Goal: Find specific page/section: Find specific page/section

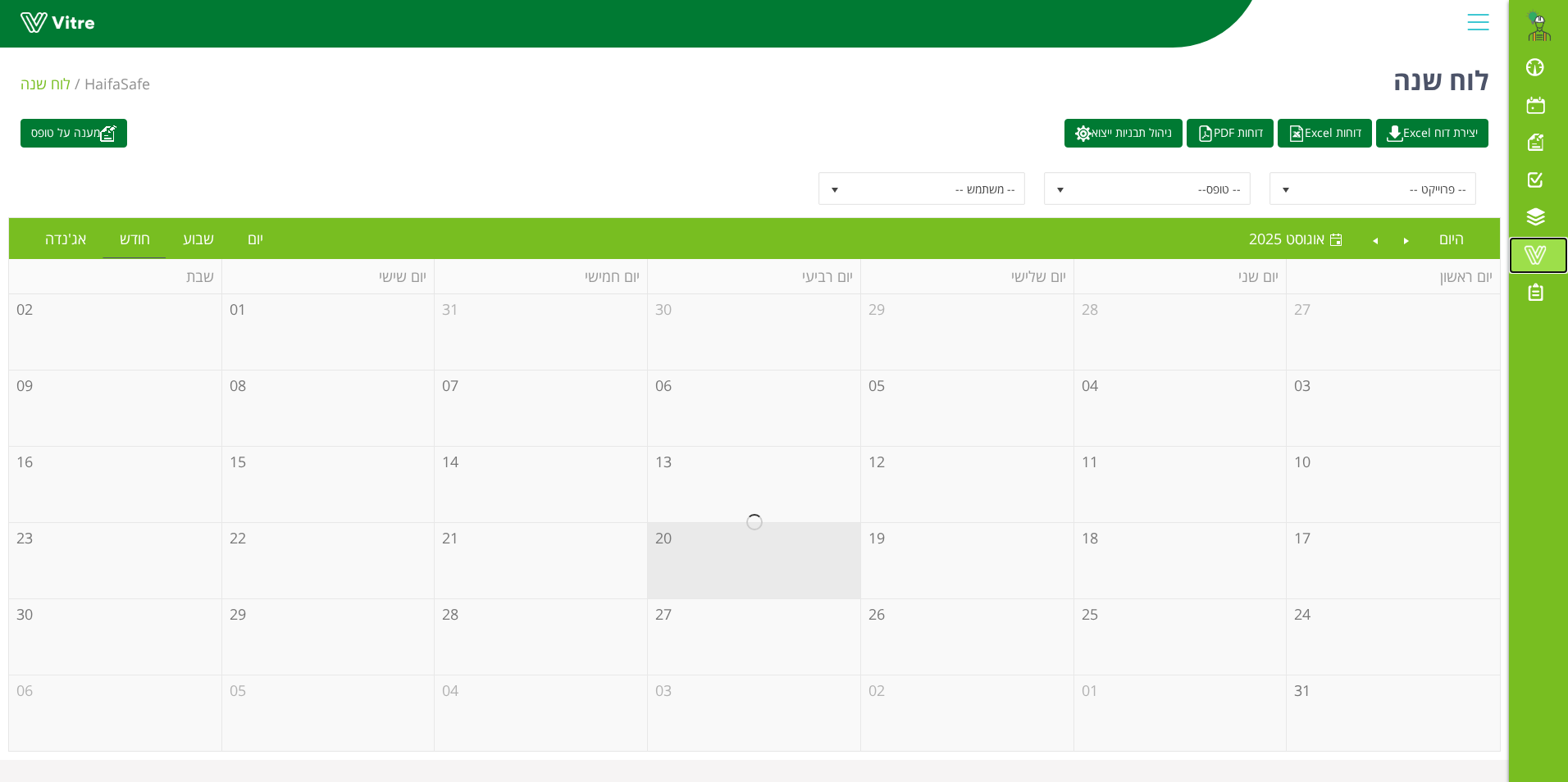
click at [1535, 254] on span at bounding box center [1535, 255] width 41 height 20
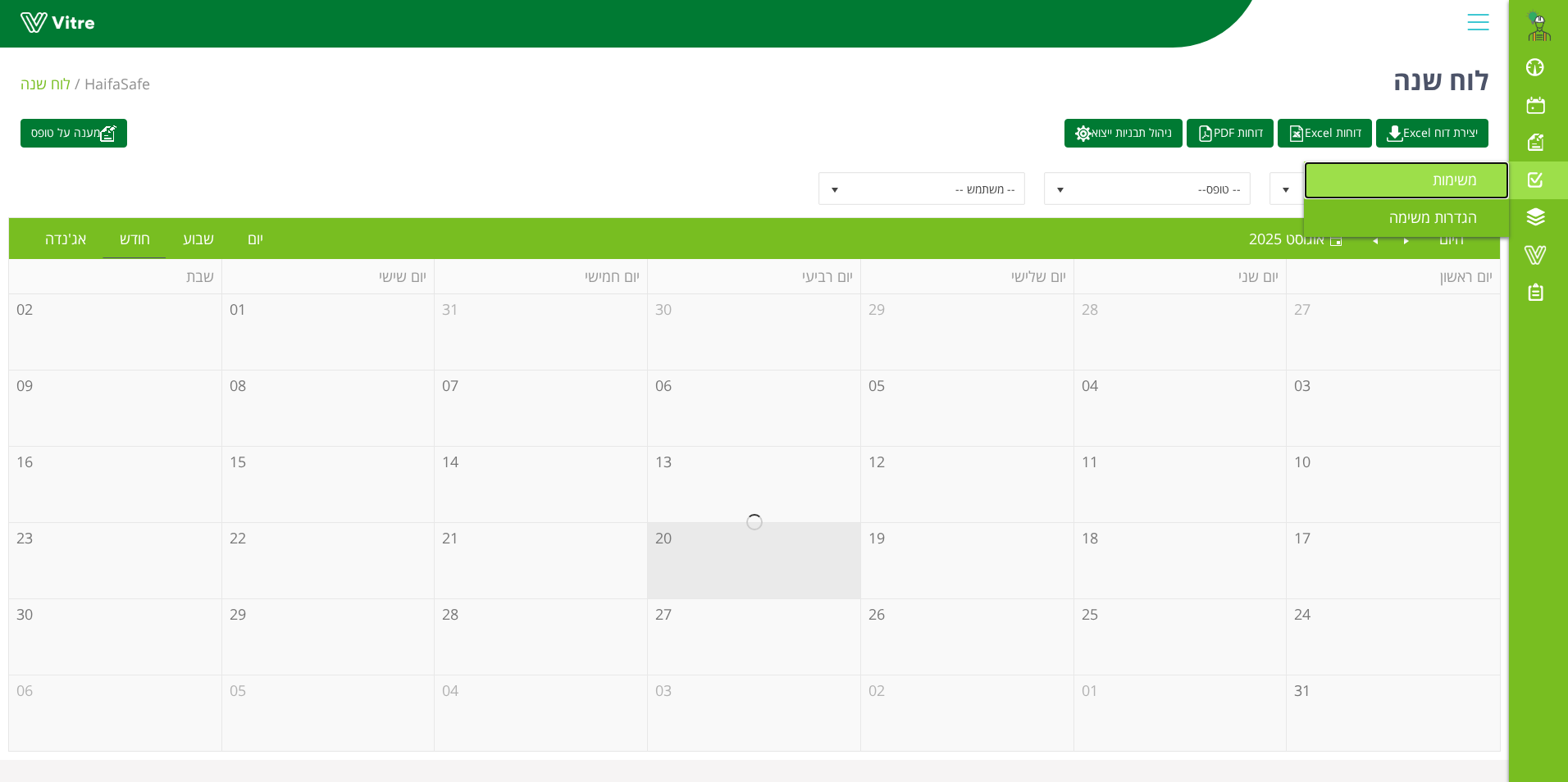
click at [1467, 175] on span "משימות" at bounding box center [1465, 179] width 64 height 20
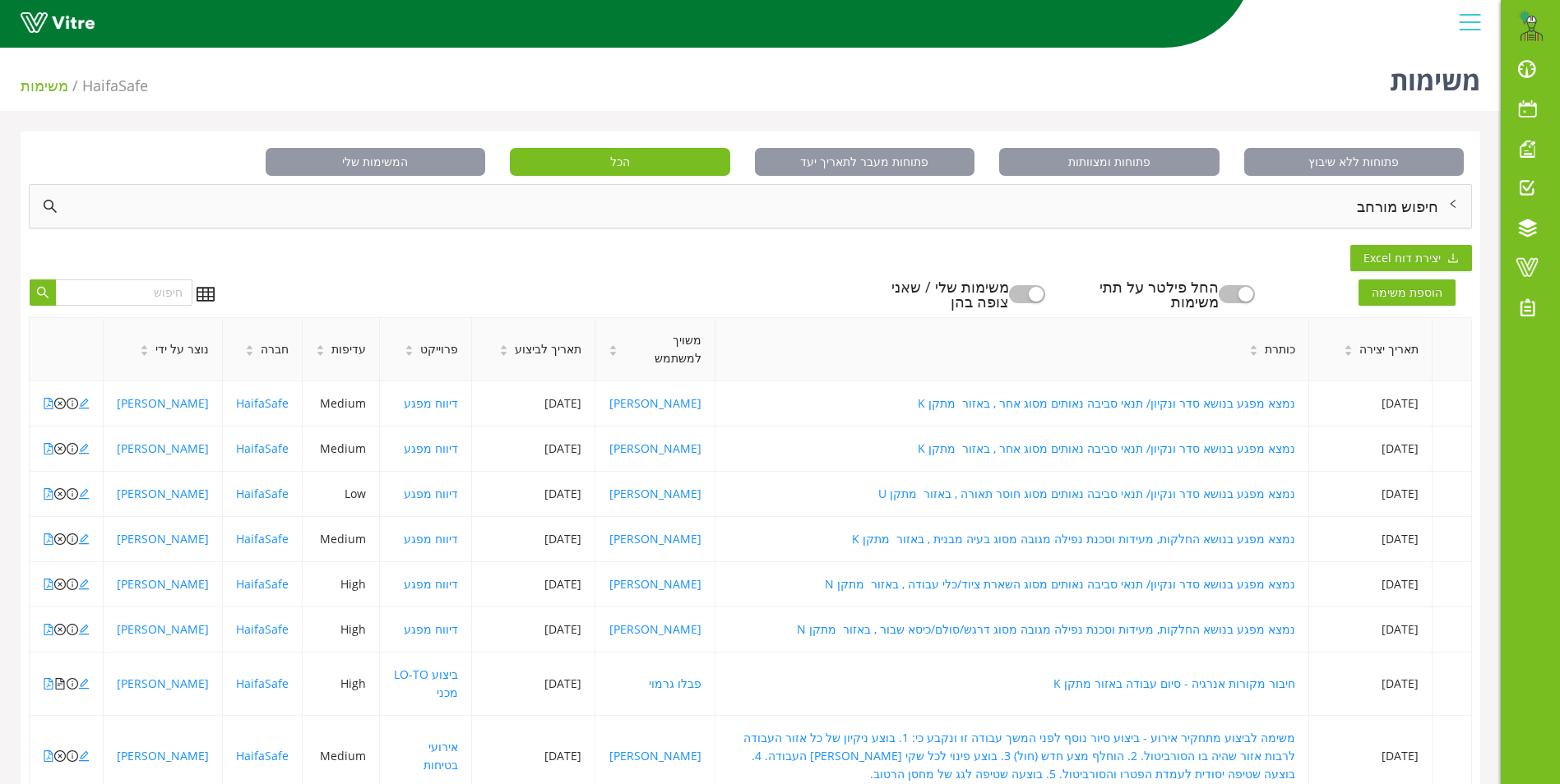
click at [1382, 205] on div "חיפוש מורחב" at bounding box center [750, 206] width 1441 height 43
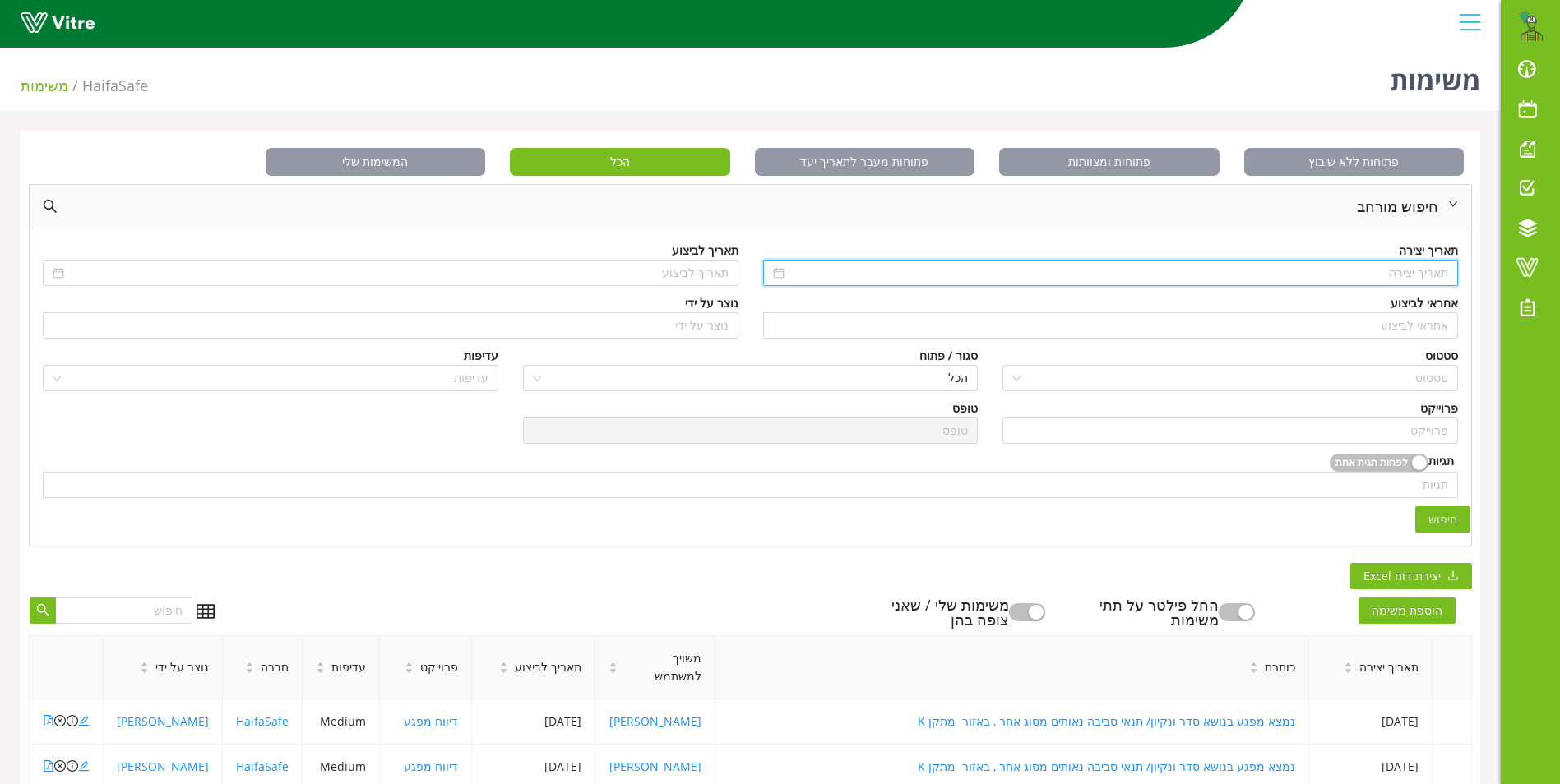
click at [1400, 269] on input at bounding box center [1118, 273] width 661 height 18
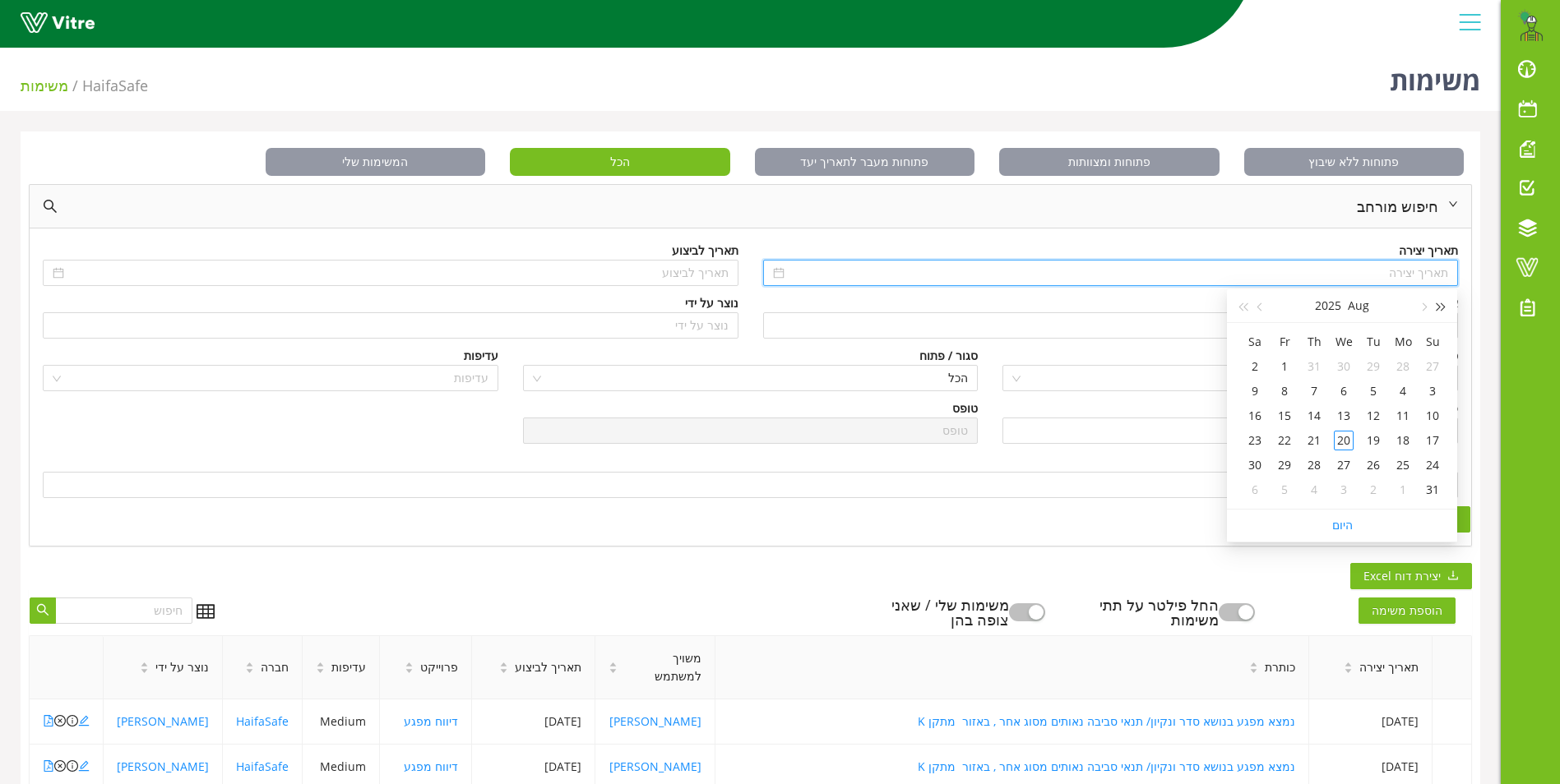
click at [1438, 308] on span "button" at bounding box center [1441, 307] width 8 height 8
type input "[DATE]"
click at [1427, 389] on div "6" at bounding box center [1433, 391] width 20 height 20
